Goal: Transaction & Acquisition: Purchase product/service

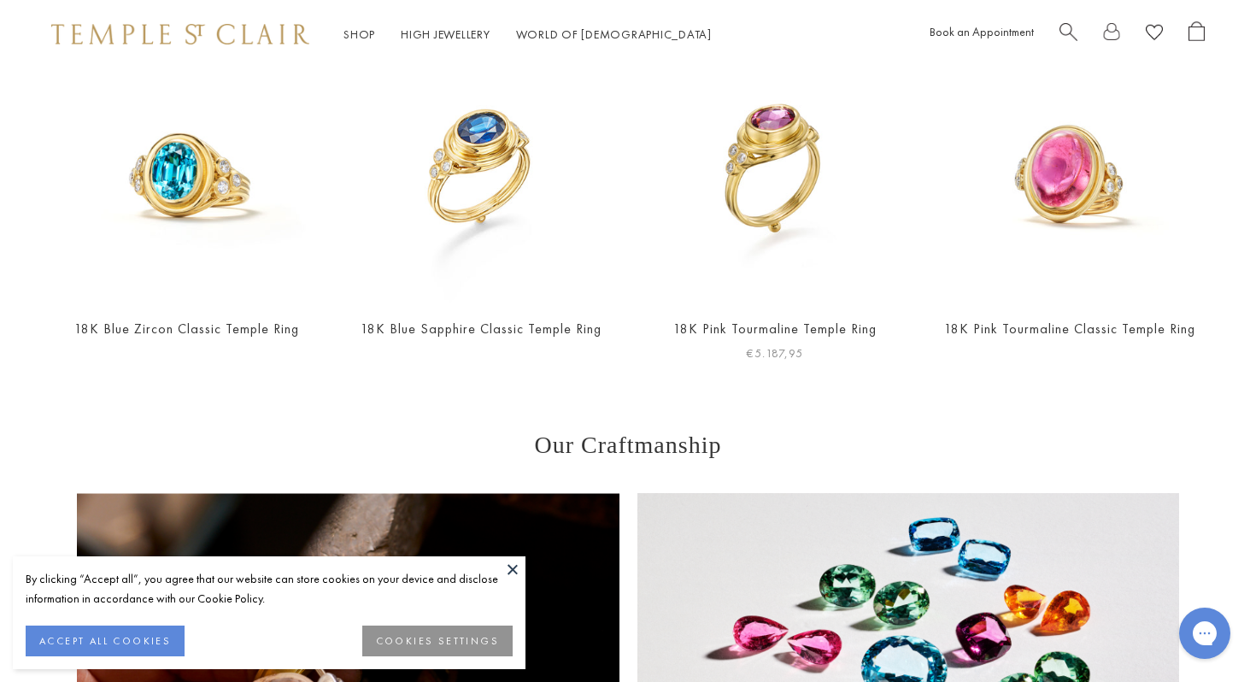
scroll to position [796, 0]
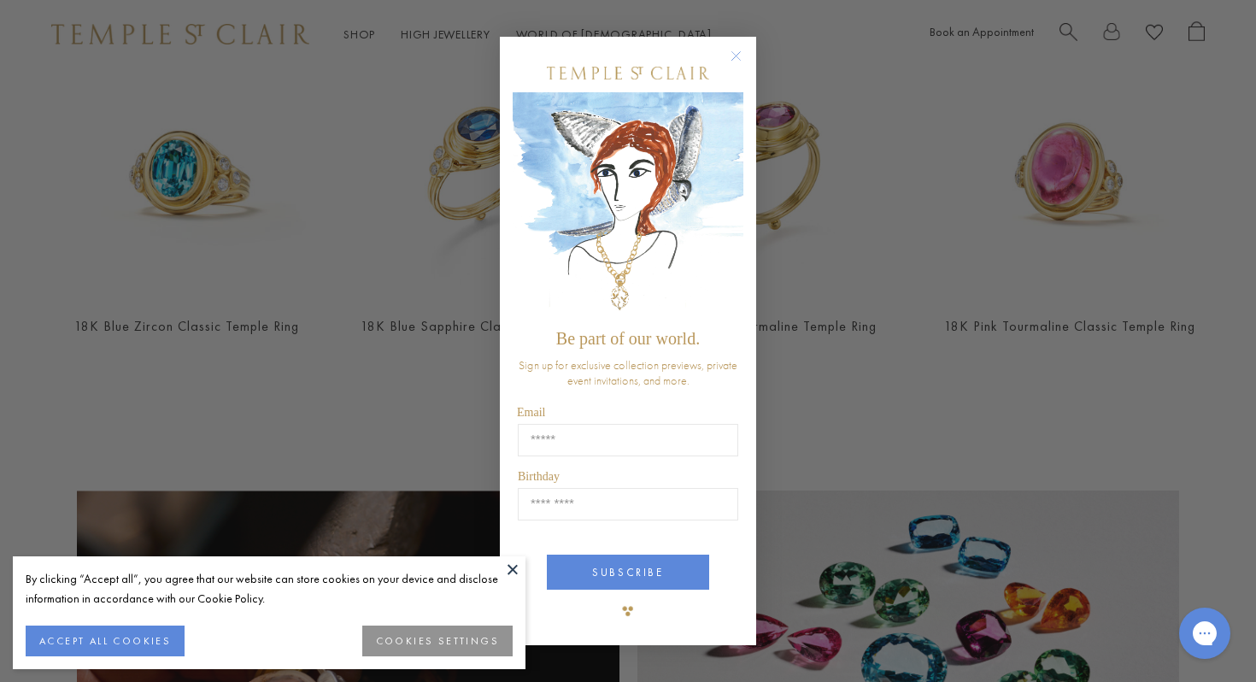
click at [737, 50] on circle "Close dialog" at bounding box center [736, 56] width 21 height 21
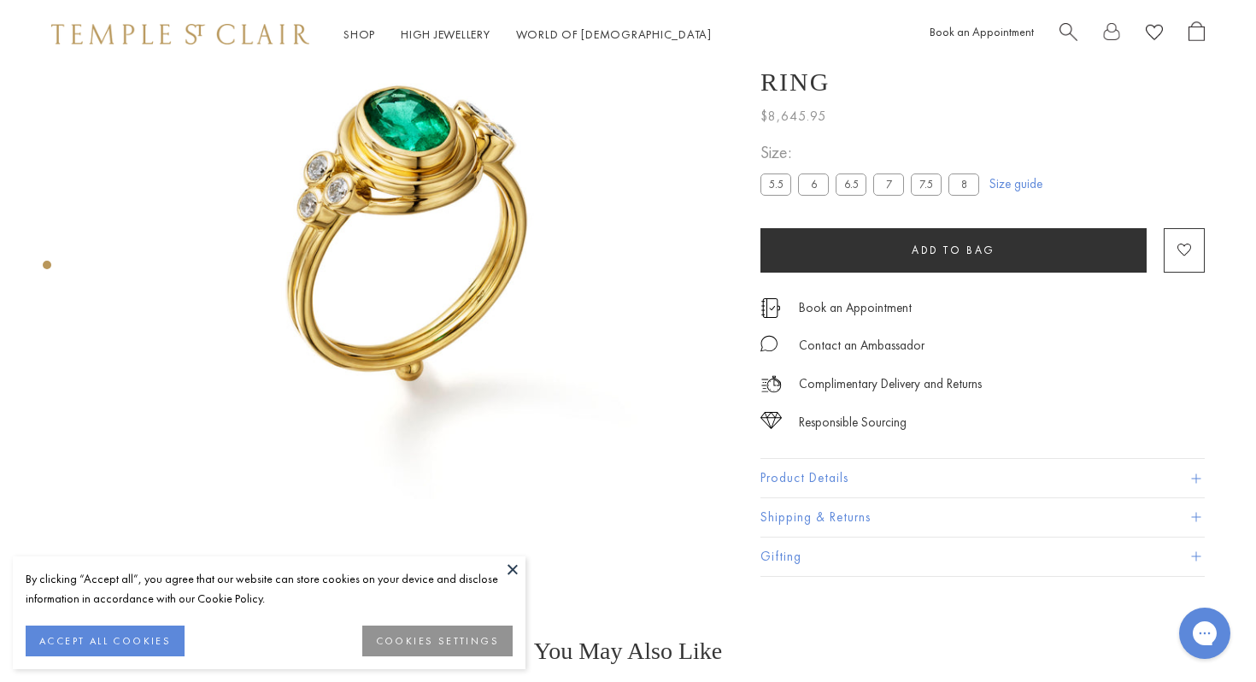
scroll to position [210, 0]
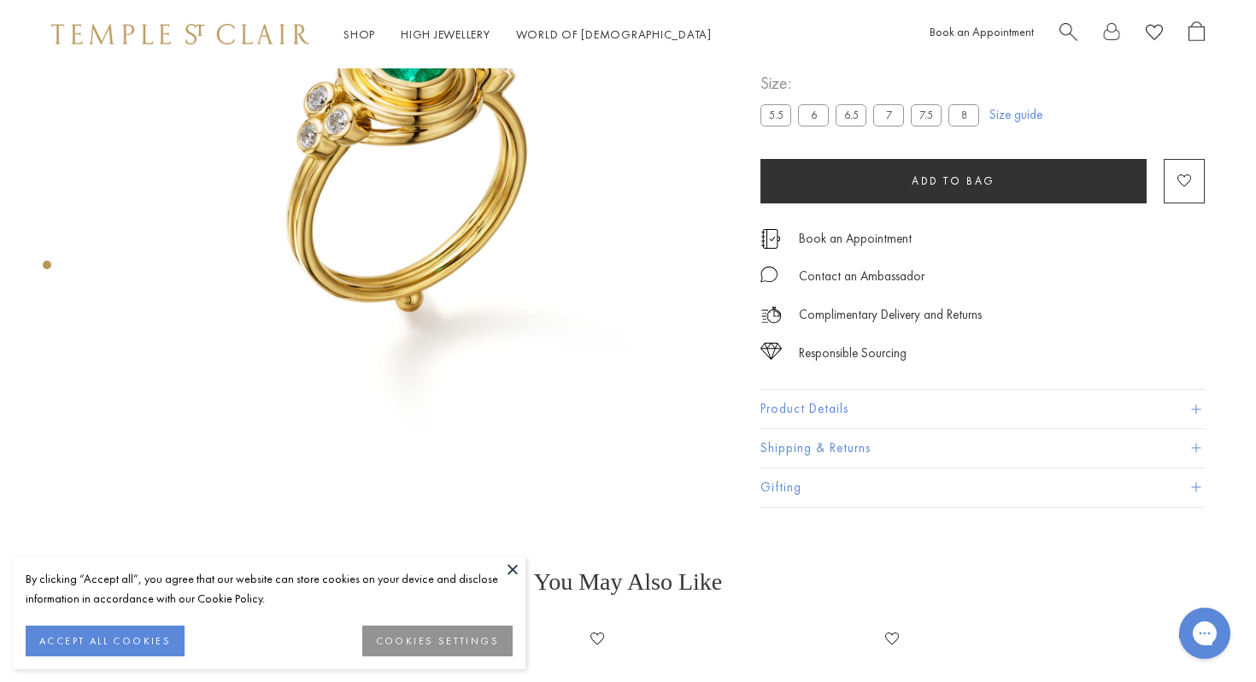
click at [828, 402] on button "Product Details" at bounding box center [983, 410] width 444 height 38
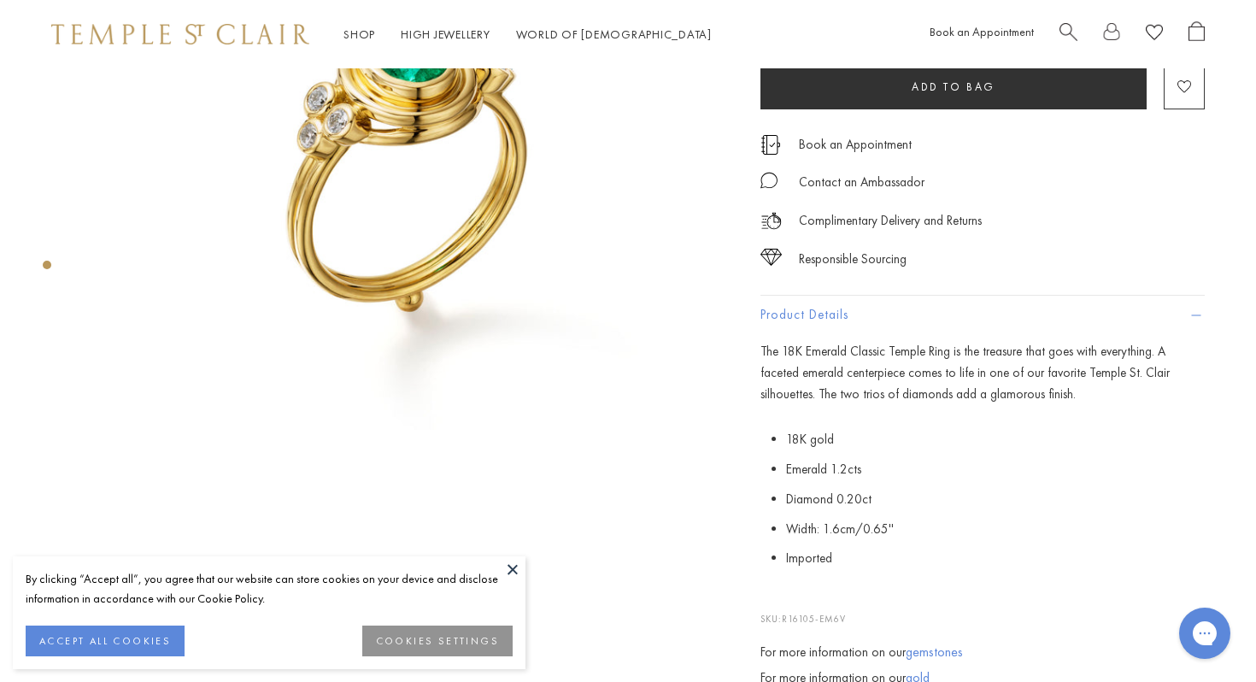
scroll to position [0, 0]
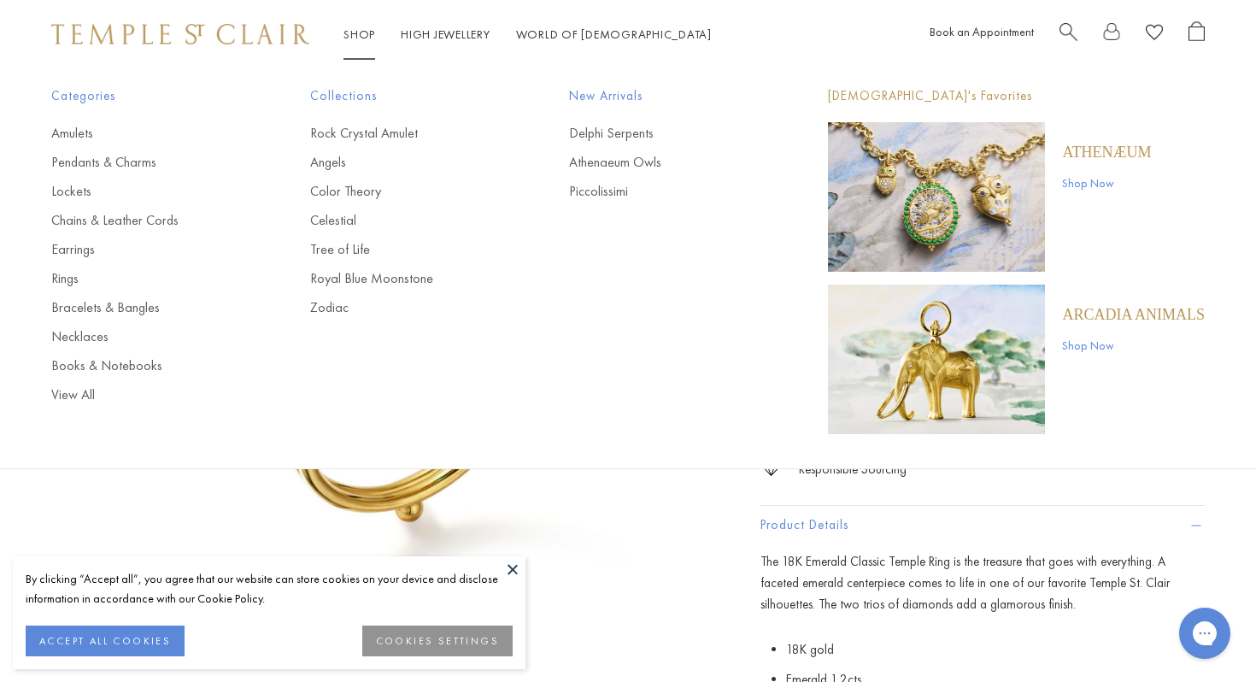
click at [356, 38] on link "Shop Shop" at bounding box center [360, 33] width 32 height 15
click at [356, 33] on link "Shop Shop" at bounding box center [360, 33] width 32 height 15
click at [72, 276] on link "Rings" at bounding box center [146, 278] width 191 height 19
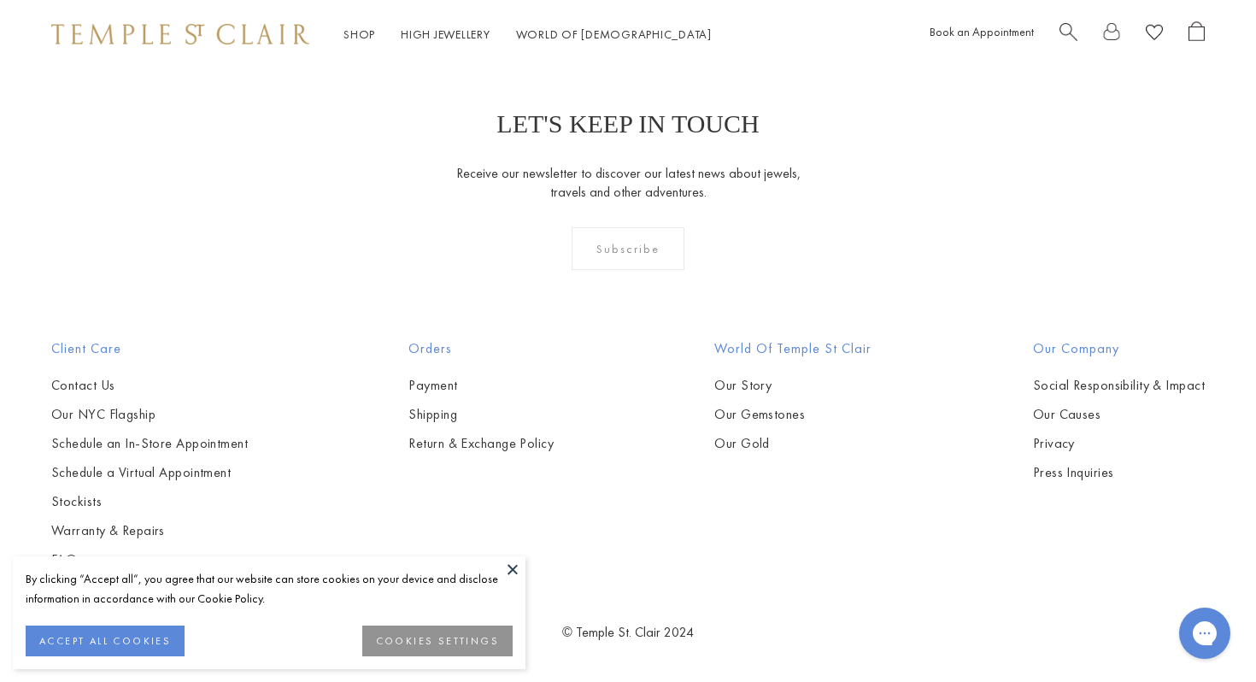
scroll to position [3683, 0]
click at [106, 639] on button "ACCEPT ALL COOKIES" at bounding box center [105, 641] width 159 height 31
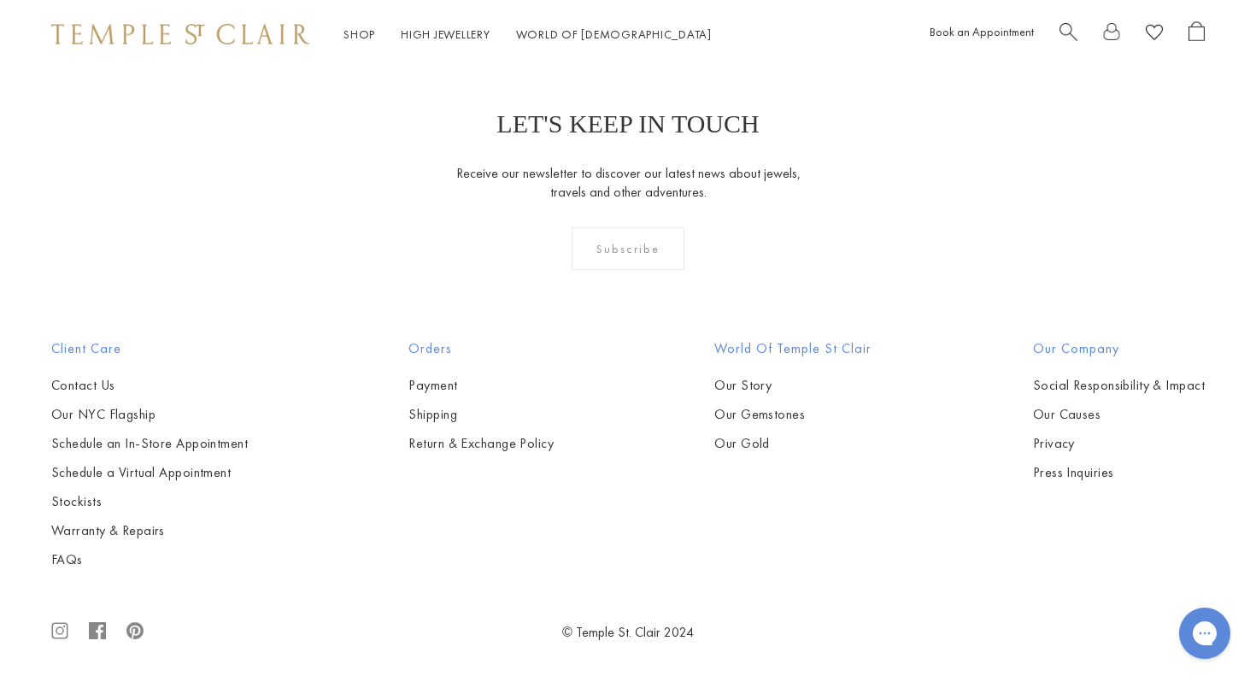
scroll to position [7683, 0]
click at [0, 0] on img at bounding box center [0, 0] width 0 height 0
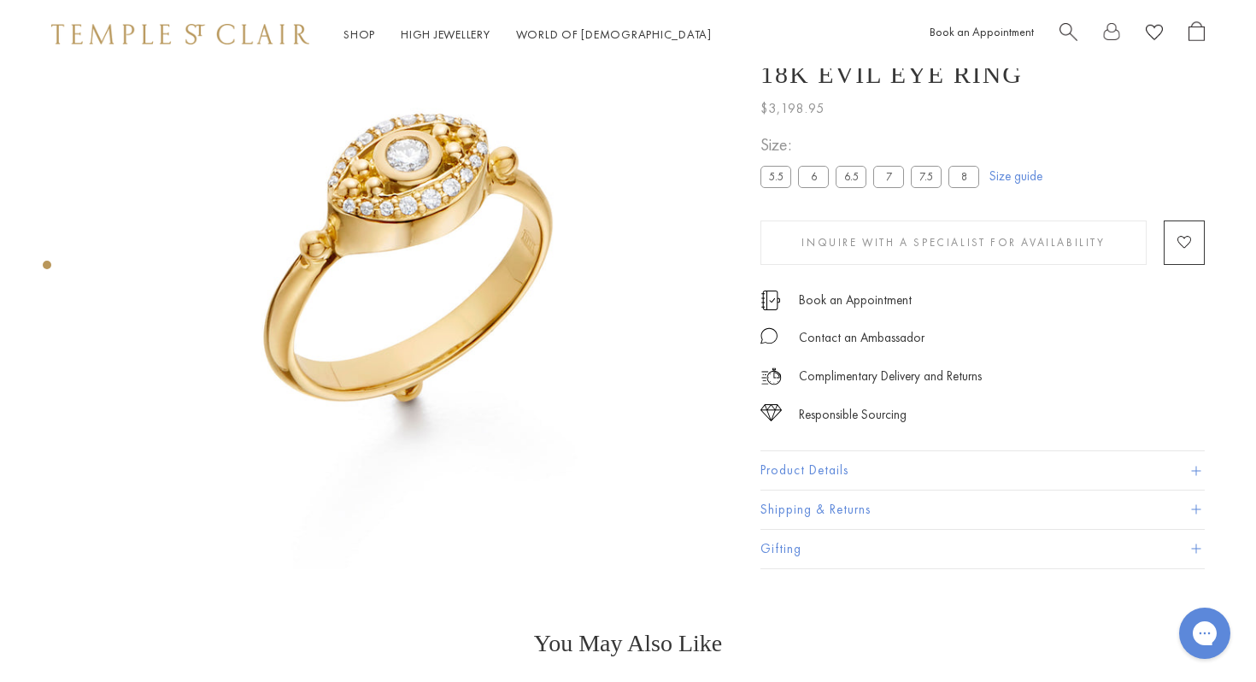
scroll to position [15, 0]
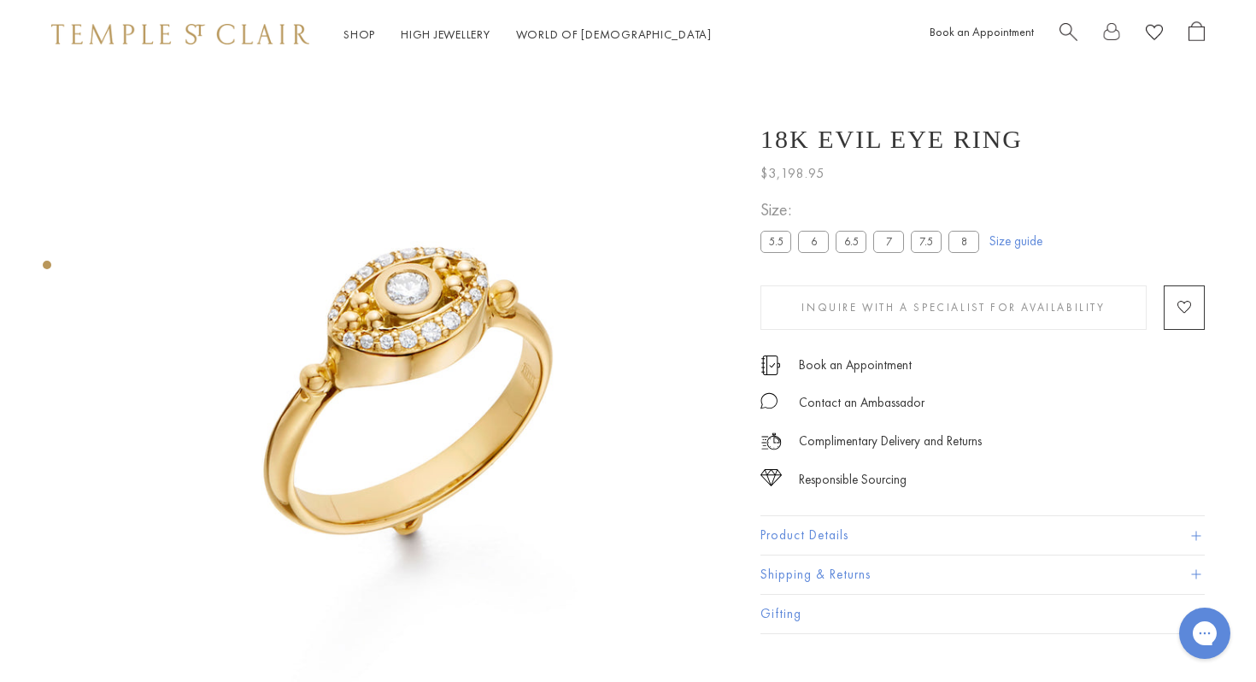
click at [361, 293] on img at bounding box center [409, 377] width 649 height 649
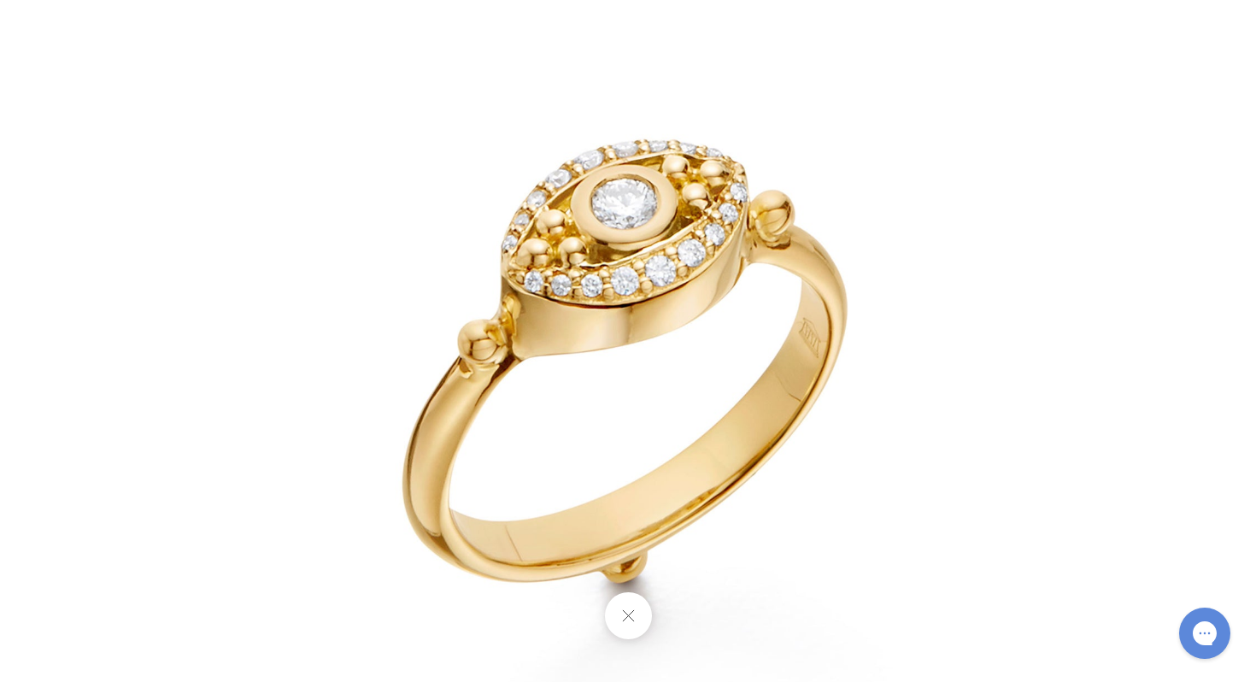
click at [630, 234] on img at bounding box center [628, 341] width 1000 height 1000
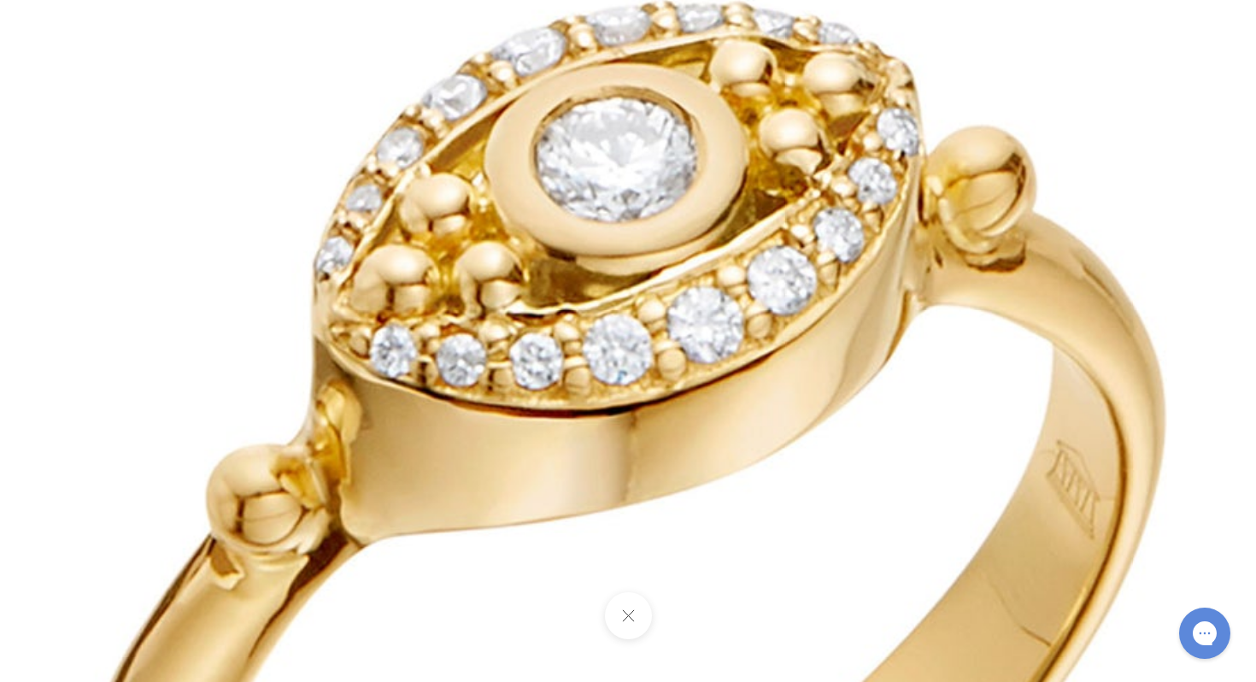
click at [630, 234] on img at bounding box center [625, 497] width 2461 height 2461
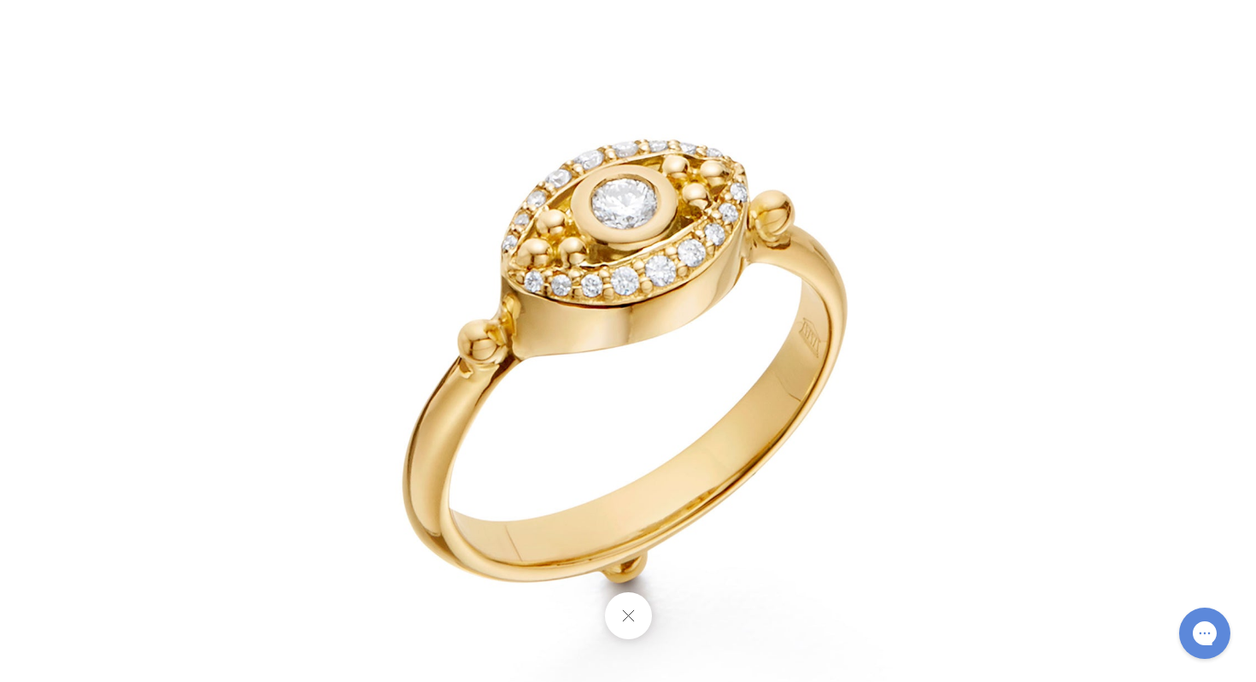
click at [1040, 214] on img at bounding box center [628, 341] width 1000 height 1000
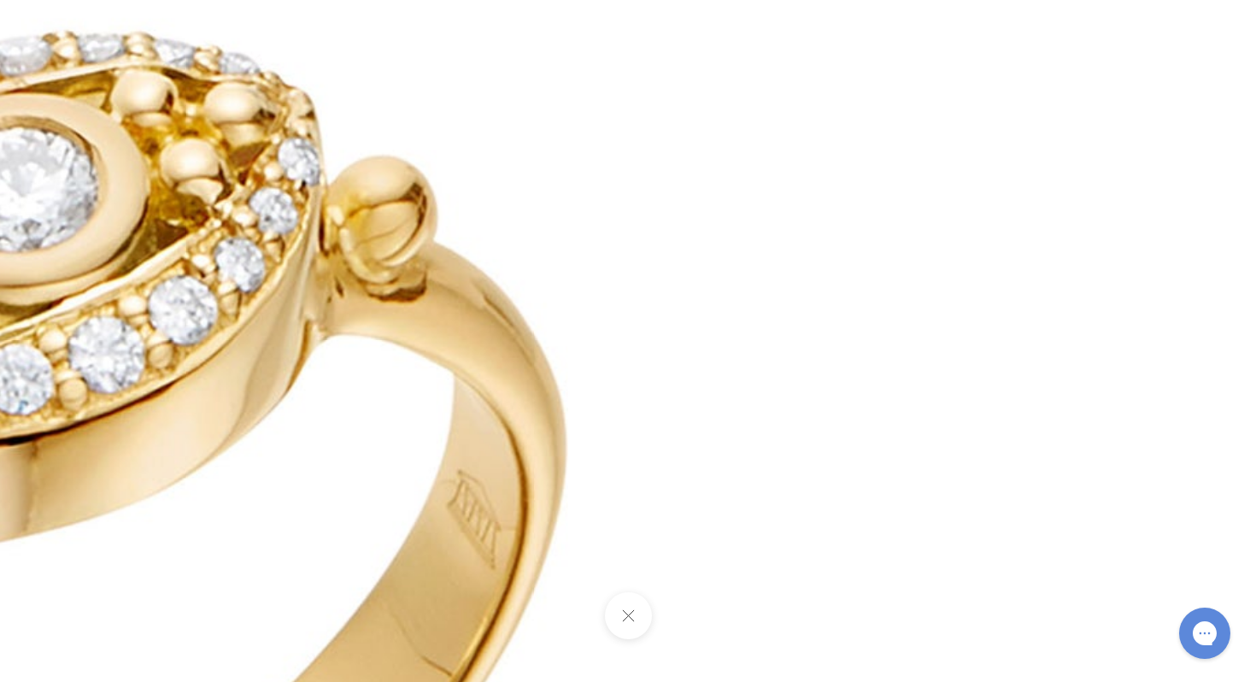
click at [959, 204] on img at bounding box center [26, 527] width 2461 height 2461
